Goal: Task Accomplishment & Management: Manage account settings

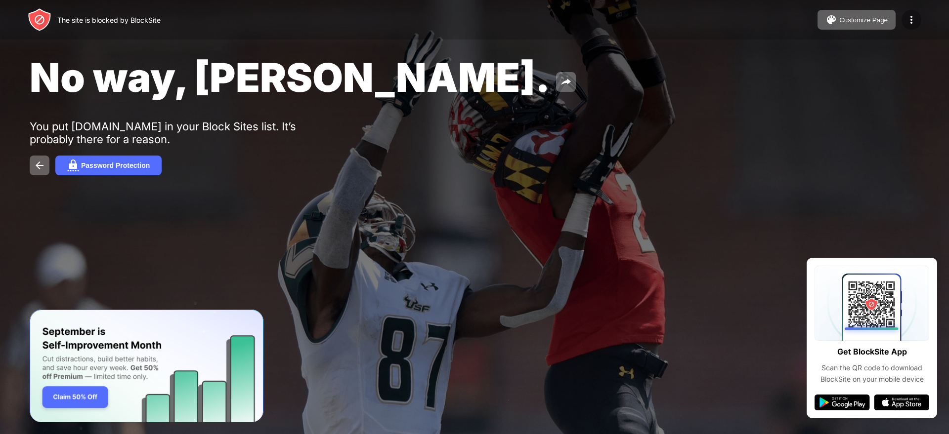
click at [908, 26] on div at bounding box center [911, 20] width 20 height 20
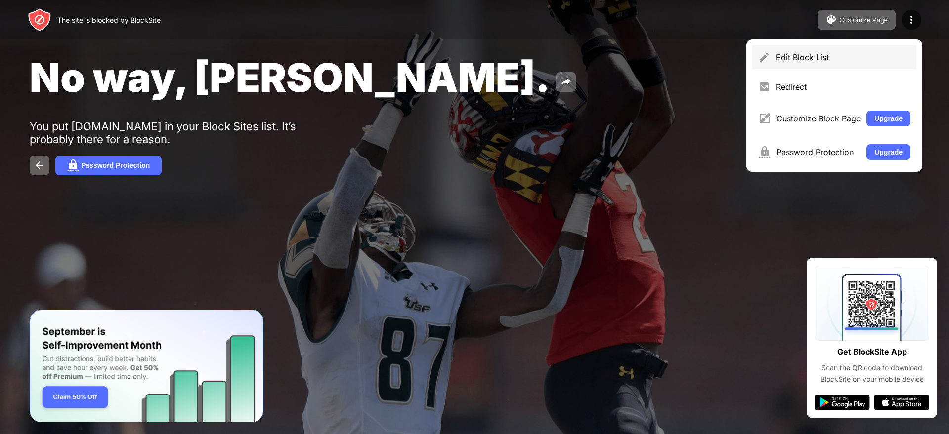
click at [881, 65] on div "Edit Block List" at bounding box center [834, 57] width 164 height 24
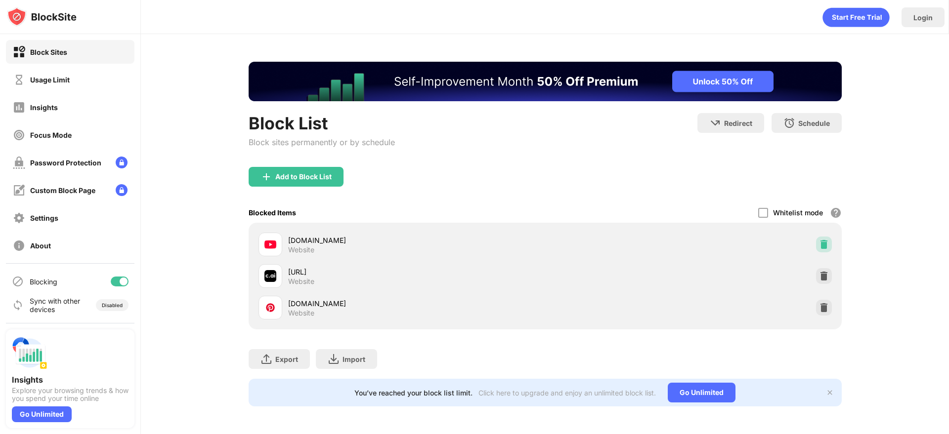
click at [829, 244] on div at bounding box center [824, 245] width 16 height 16
